Goal: Check status: Check status

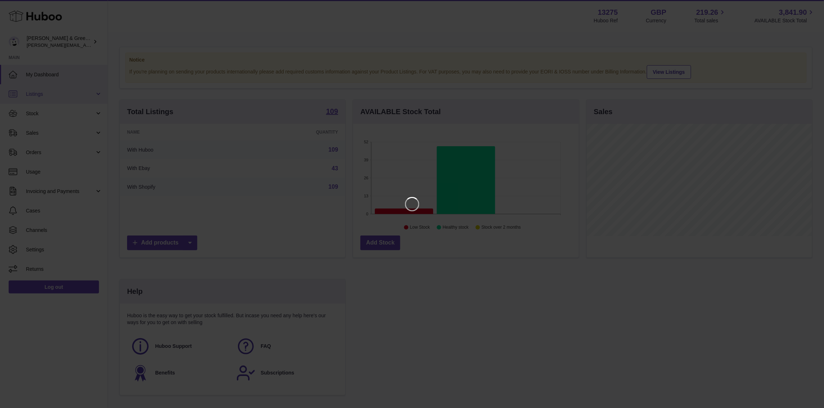
scroll to position [112, 228]
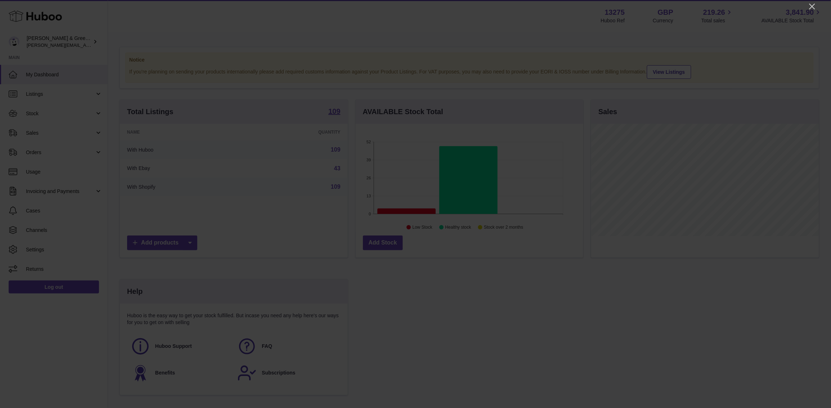
click at [532, 5] on div at bounding box center [415, 204] width 831 height 408
click at [532, 8] on icon "Close" at bounding box center [812, 6] width 9 height 9
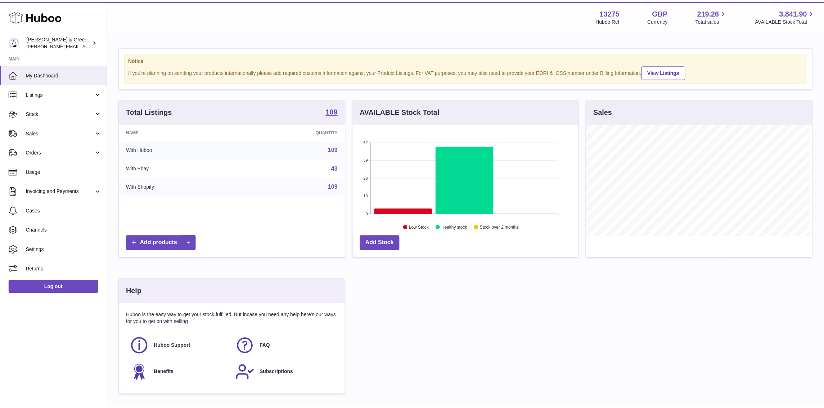
scroll to position [359890, 359777]
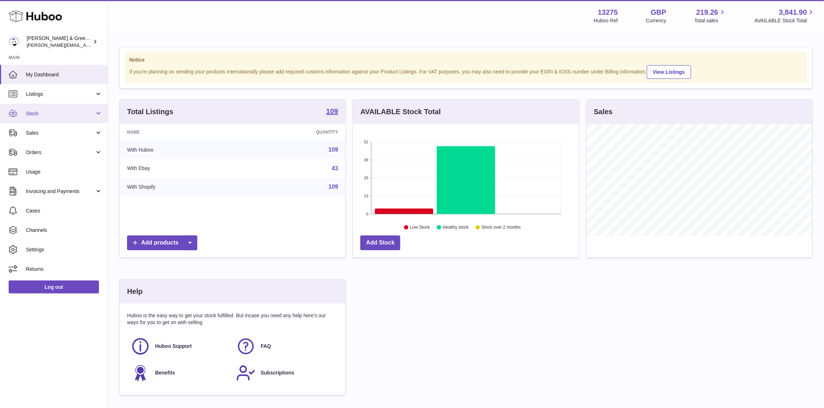
click at [63, 113] on span "Stock" at bounding box center [60, 113] width 69 height 7
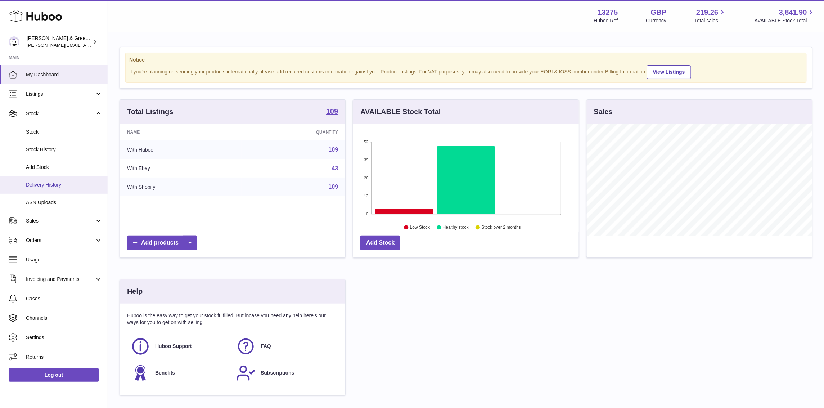
click at [59, 183] on span "Delivery History" at bounding box center [64, 184] width 76 height 7
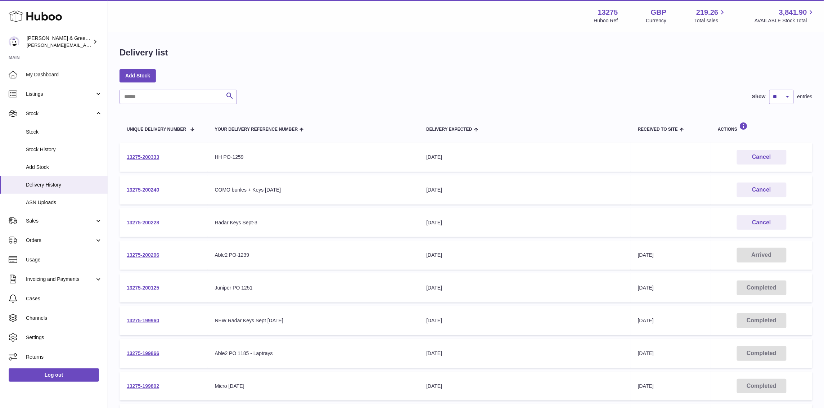
click at [142, 224] on link "13275-200228" at bounding box center [143, 223] width 32 height 6
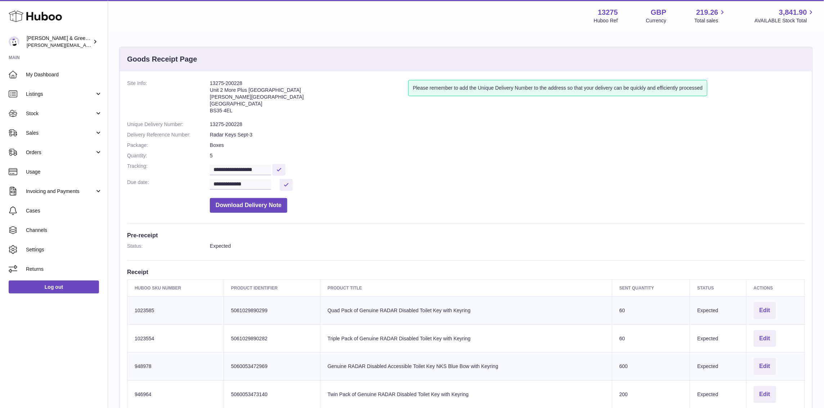
click at [105, 359] on div "Huboo [PERSON_NAME] & Green Ltd [PERSON_NAME][EMAIL_ADDRESS][DOMAIN_NAME] Main …" at bounding box center [54, 204] width 108 height 408
click at [59, 118] on link "Stock" at bounding box center [54, 113] width 108 height 19
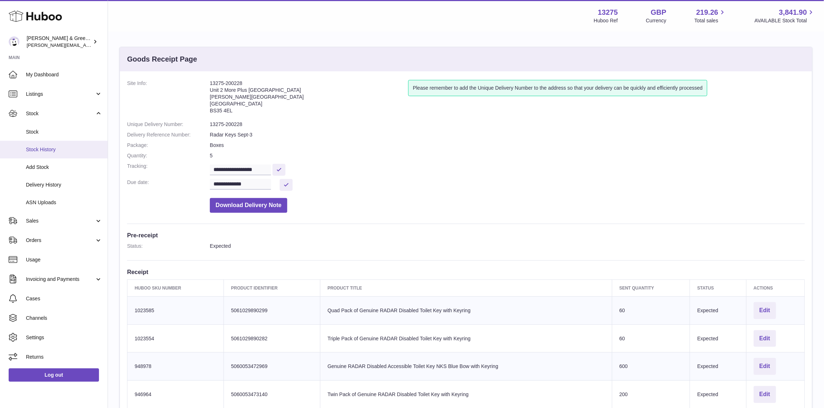
click at [58, 150] on span "Stock History" at bounding box center [64, 149] width 76 height 7
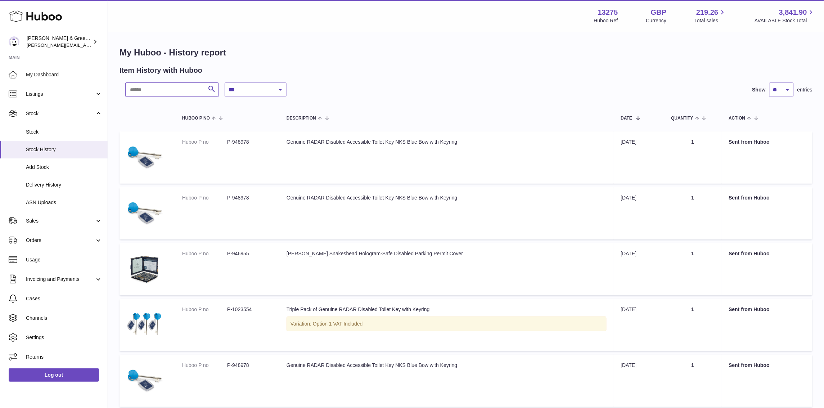
click at [181, 94] on input "text" at bounding box center [172, 89] width 94 height 14
click at [96, 135] on link "Stock" at bounding box center [54, 132] width 108 height 18
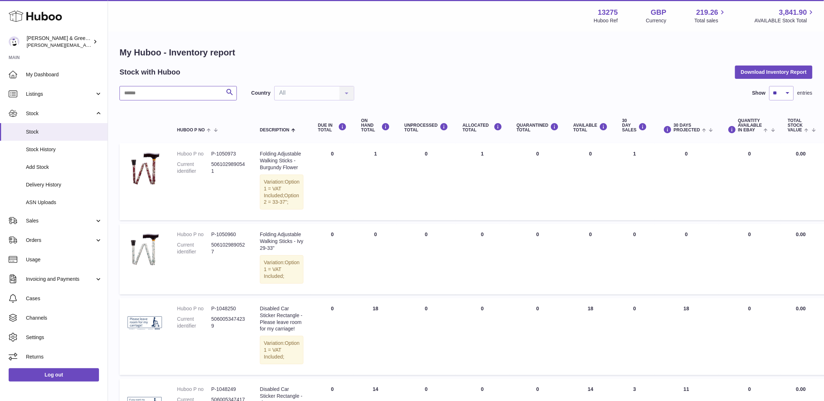
click at [151, 99] on input "text" at bounding box center [178, 93] width 117 height 14
type input "***"
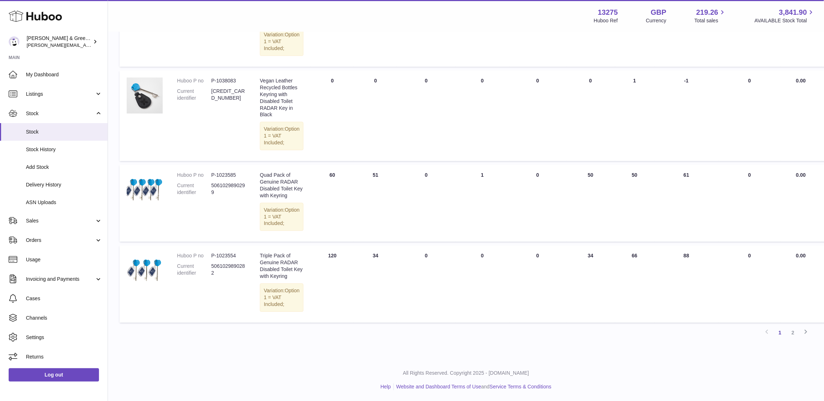
scroll to position [875, 0]
click at [790, 333] on link "2" at bounding box center [793, 332] width 13 height 13
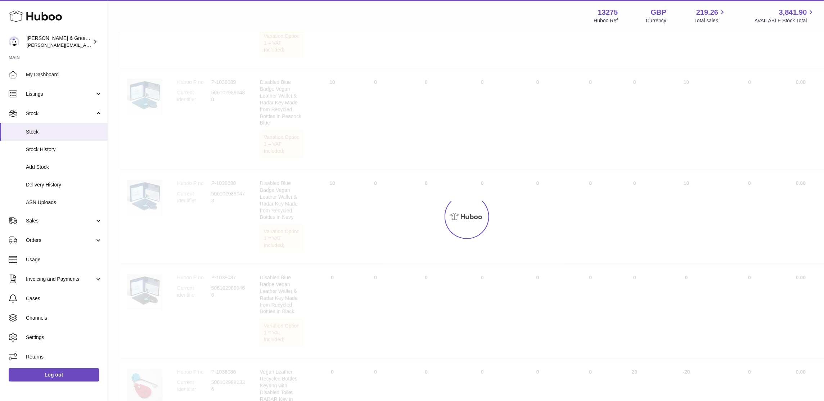
scroll to position [32, 0]
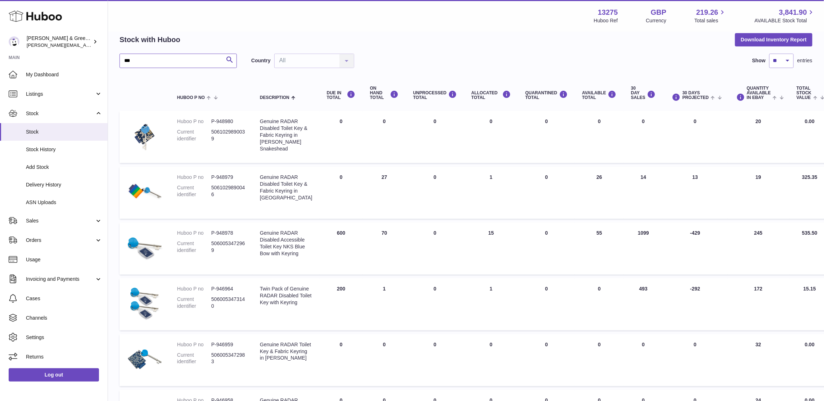
click at [171, 60] on input "***" at bounding box center [178, 61] width 117 height 14
drag, startPoint x: 365, startPoint y: 290, endPoint x: 369, endPoint y: 306, distance: 17.0
click at [369, 306] on tbody "Huboo P no P-948980 Current identifier 5061029890039 Description Genuine RADAR …" at bounding box center [495, 332] width 750 height 442
click at [384, 275] on td "ON HAND Total 70" at bounding box center [384, 248] width 43 height 52
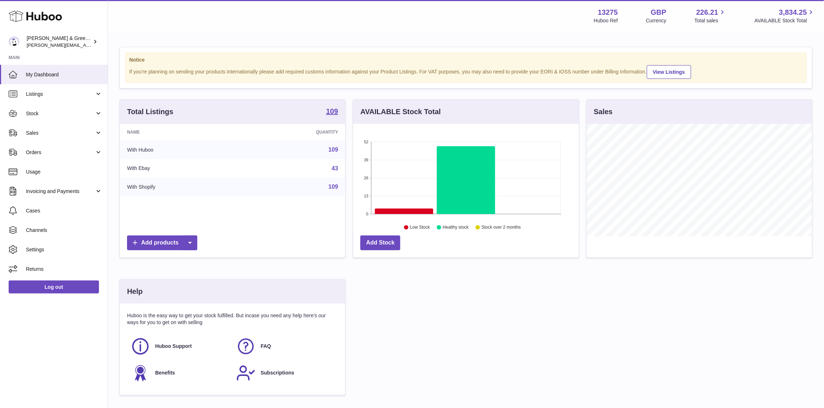
scroll to position [112, 225]
click at [60, 111] on span "Stock" at bounding box center [60, 113] width 69 height 7
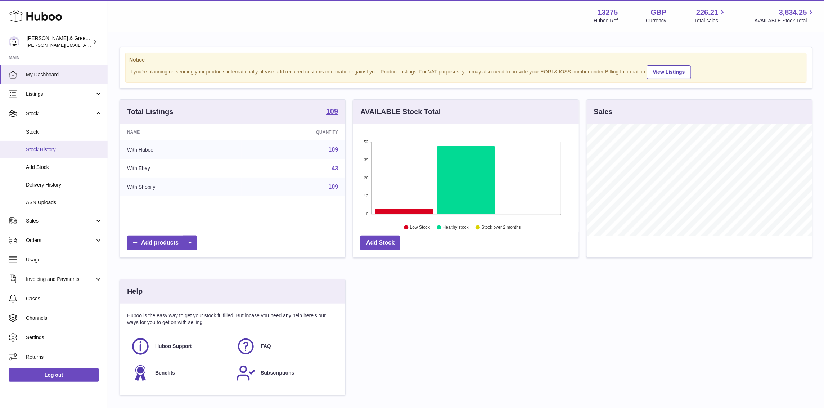
click at [61, 152] on span "Stock History" at bounding box center [64, 149] width 76 height 7
click at [56, 136] on link "Stock" at bounding box center [54, 132] width 108 height 18
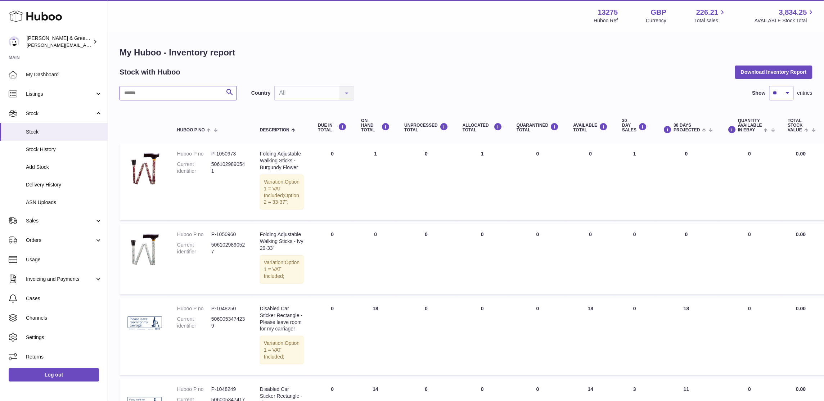
click at [139, 92] on input "text" at bounding box center [178, 93] width 117 height 14
type input "***"
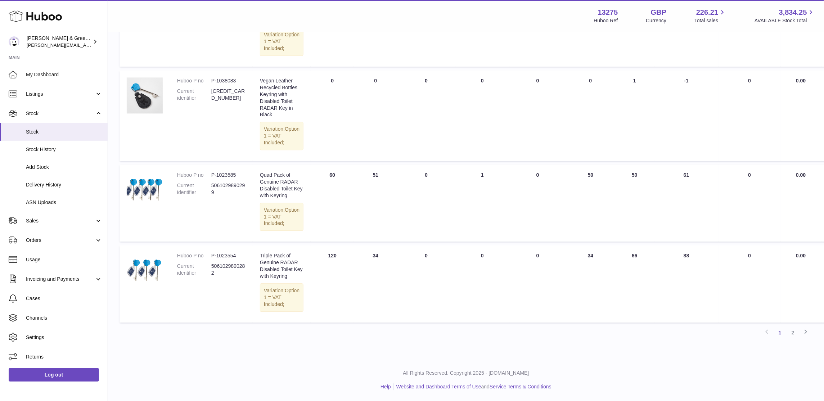
scroll to position [875, 0]
click at [792, 334] on link "2" at bounding box center [793, 332] width 13 height 13
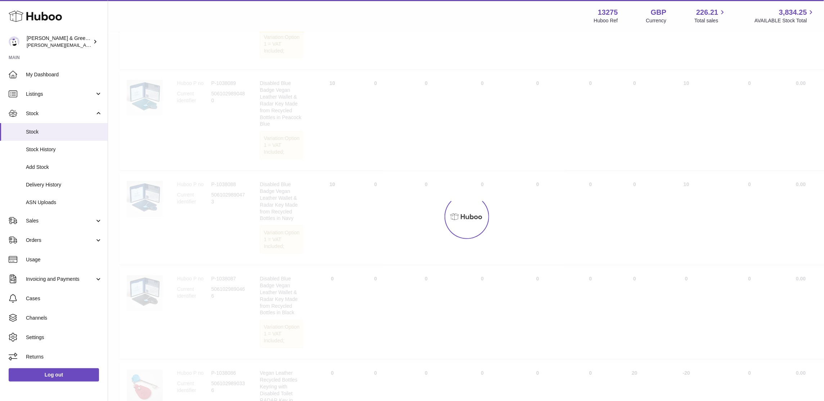
scroll to position [32, 0]
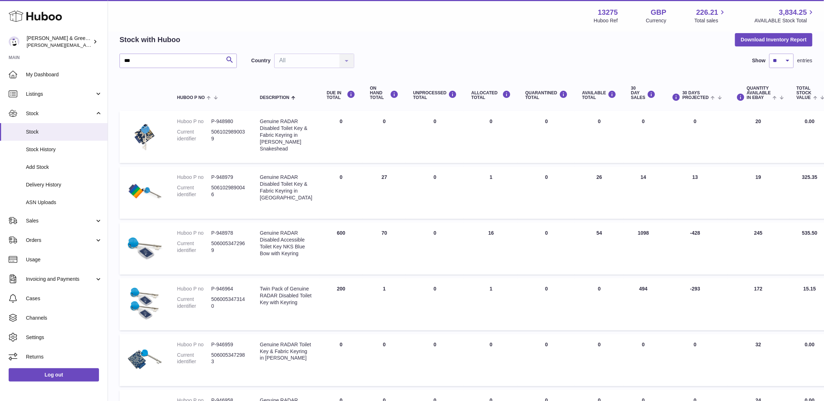
drag, startPoint x: 369, startPoint y: 193, endPoint x: 368, endPoint y: 244, distance: 50.4
click at [368, 244] on tbody "Huboo P no P-948980 Current identifier 5061029890039 Description Genuine RADAR …" at bounding box center [495, 332] width 750 height 442
click at [368, 245] on td "ON HAND Total 70" at bounding box center [384, 248] width 43 height 52
click at [367, 245] on td "ON HAND Total 70" at bounding box center [384, 248] width 43 height 52
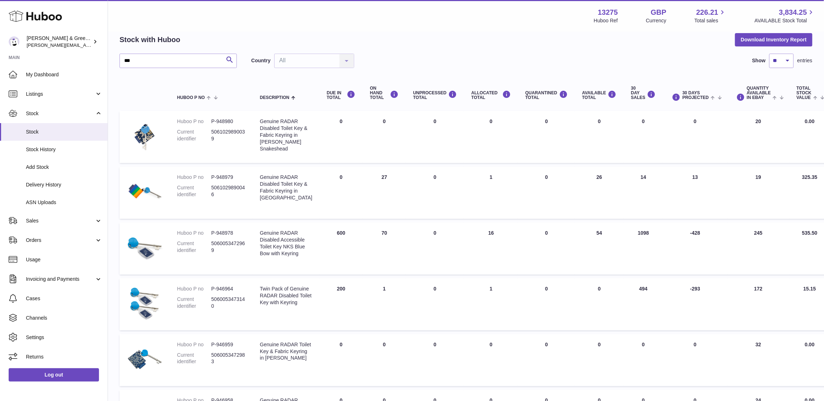
click at [585, 246] on td "AVAILABLE Total 54" at bounding box center [599, 248] width 49 height 52
click at [584, 246] on td "AVAILABLE Total 54" at bounding box center [599, 248] width 49 height 52
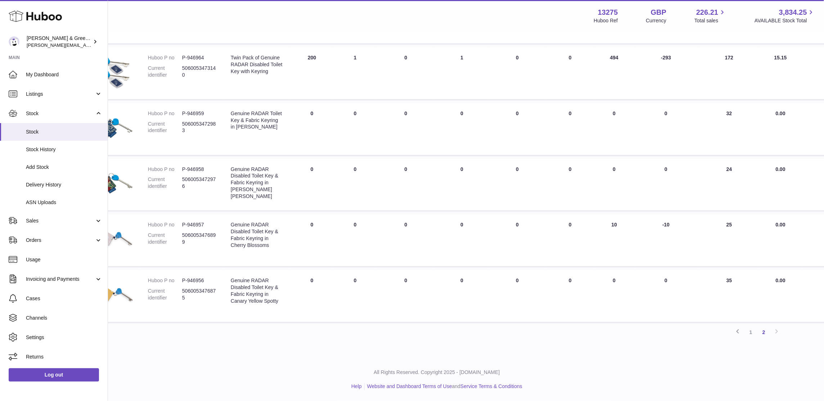
scroll to position [320, 29]
